Goal: Check status

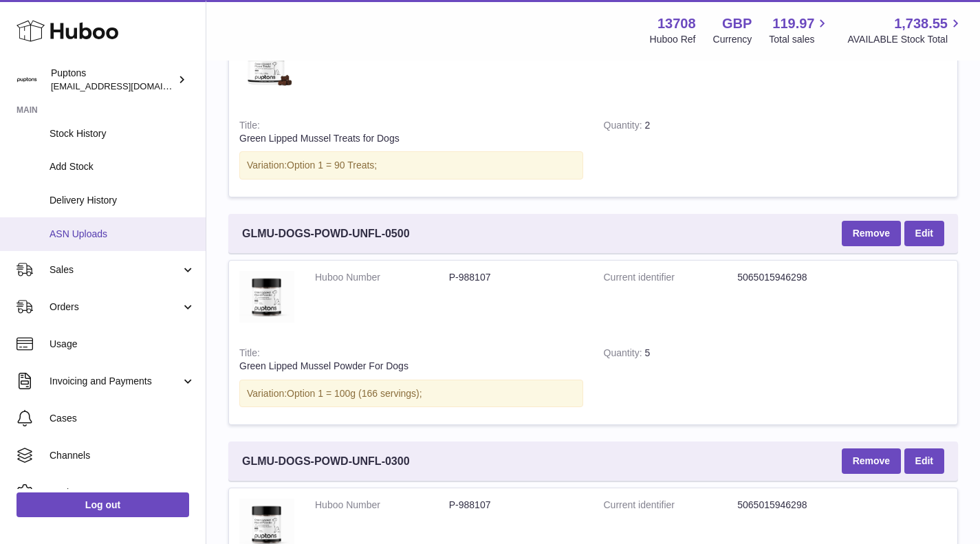
scroll to position [275, 0]
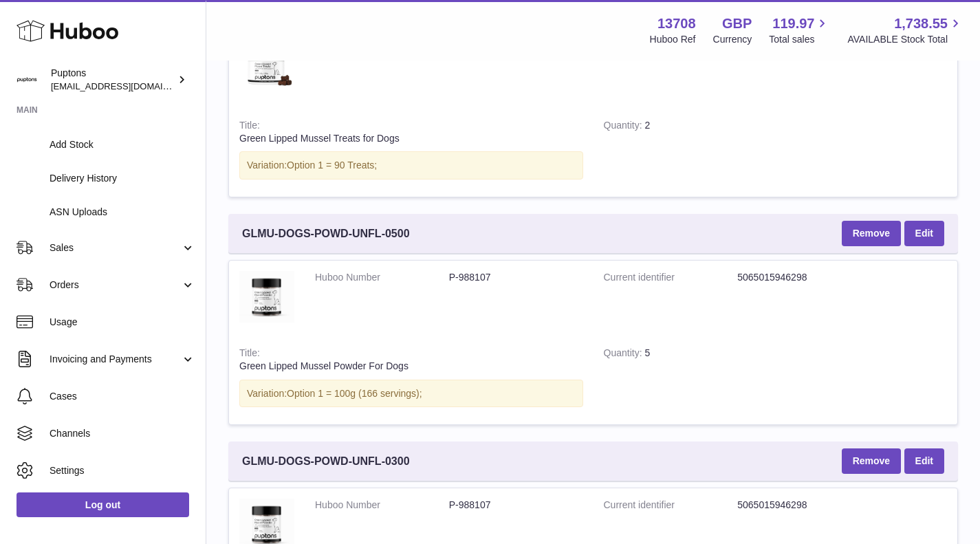
click at [82, 25] on use at bounding box center [68, 31] width 102 height 21
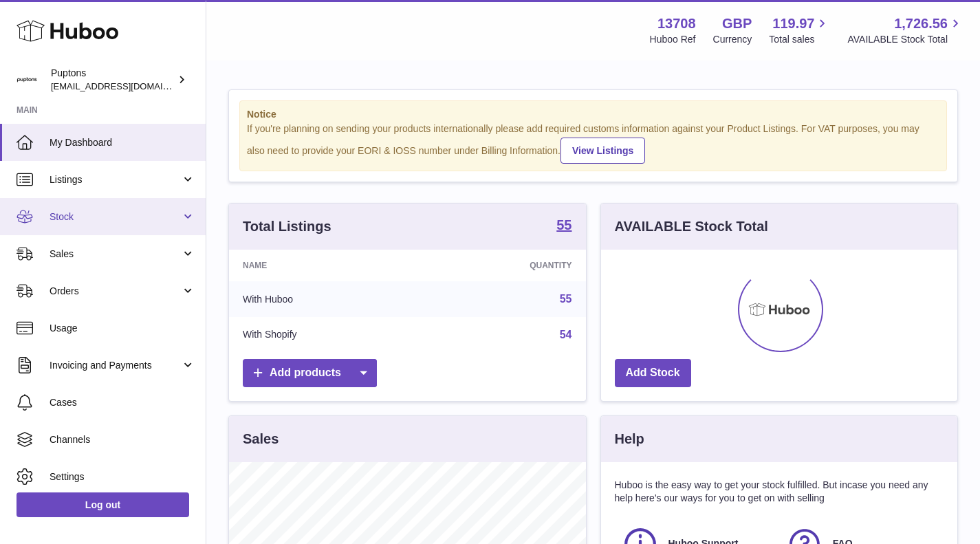
scroll to position [215, 356]
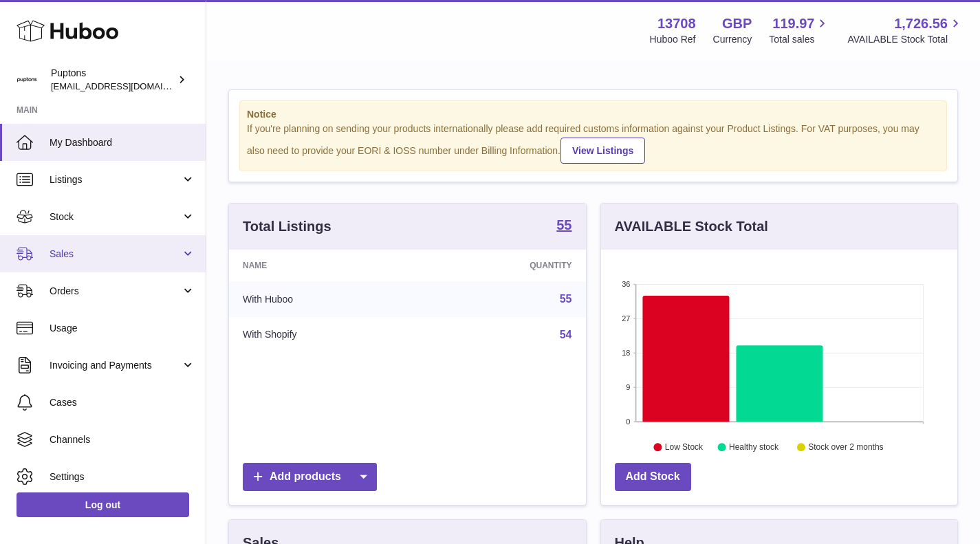
click at [78, 249] on span "Sales" at bounding box center [115, 254] width 131 height 13
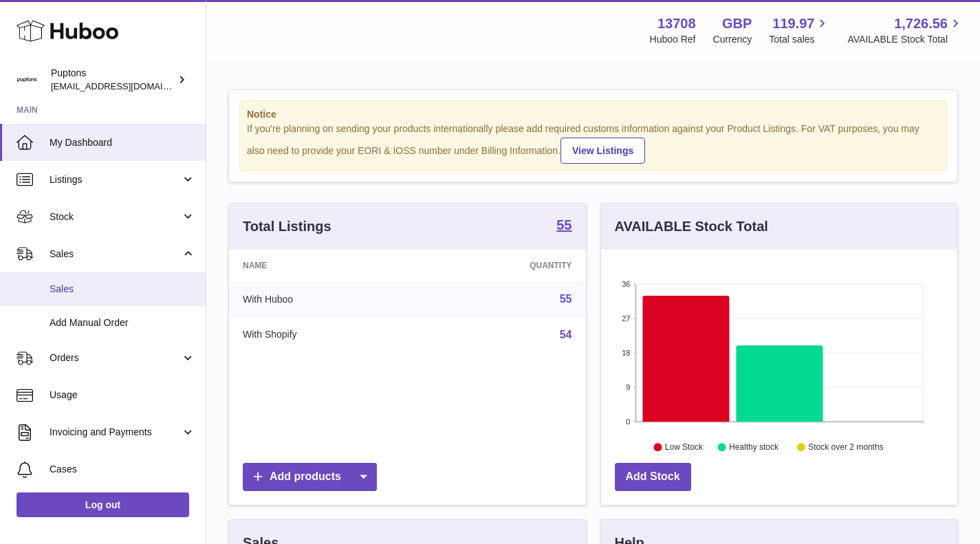
click at [111, 299] on link "Sales" at bounding box center [103, 289] width 206 height 34
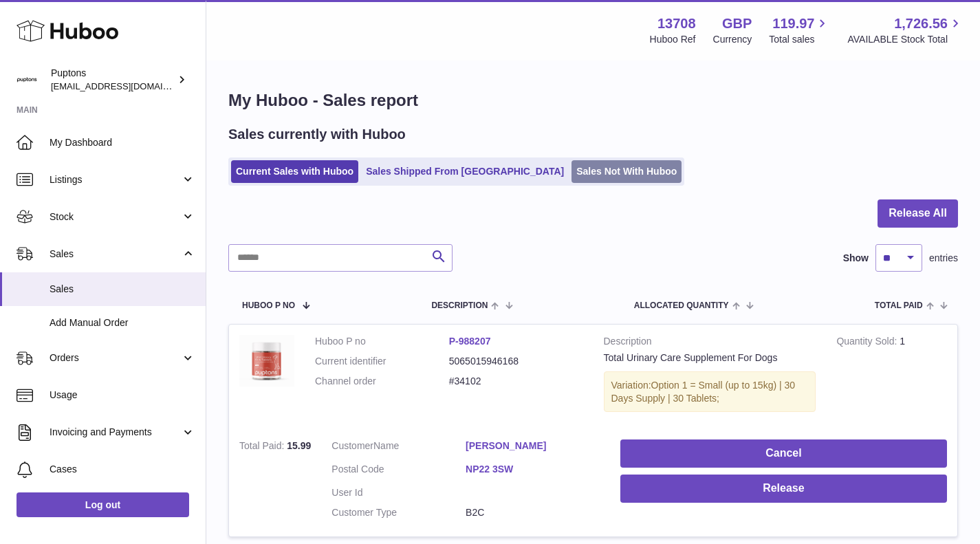
click at [572, 175] on link "Sales Not With Huboo" at bounding box center [627, 171] width 110 height 23
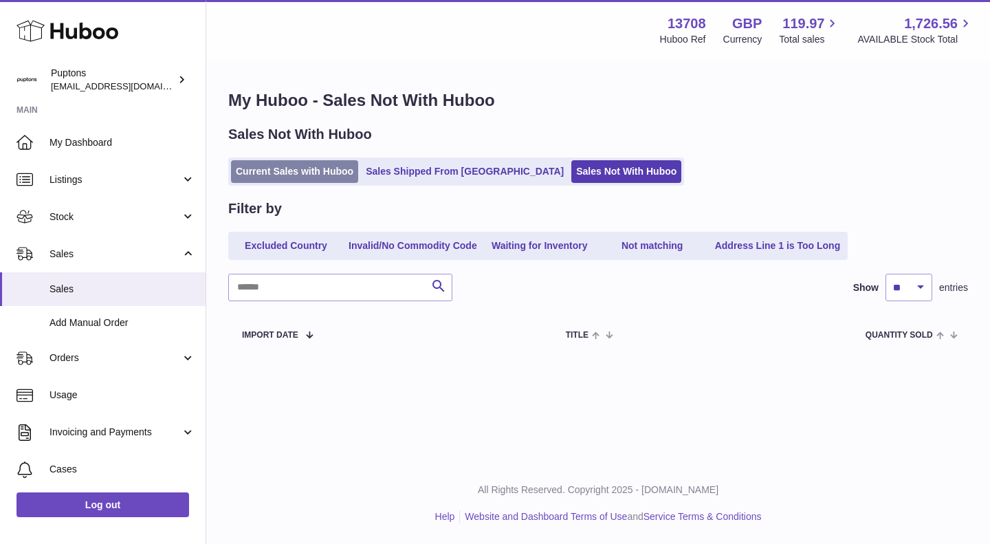
click at [274, 170] on link "Current Sales with Huboo" at bounding box center [294, 171] width 127 height 23
